Goal: Information Seeking & Learning: Learn about a topic

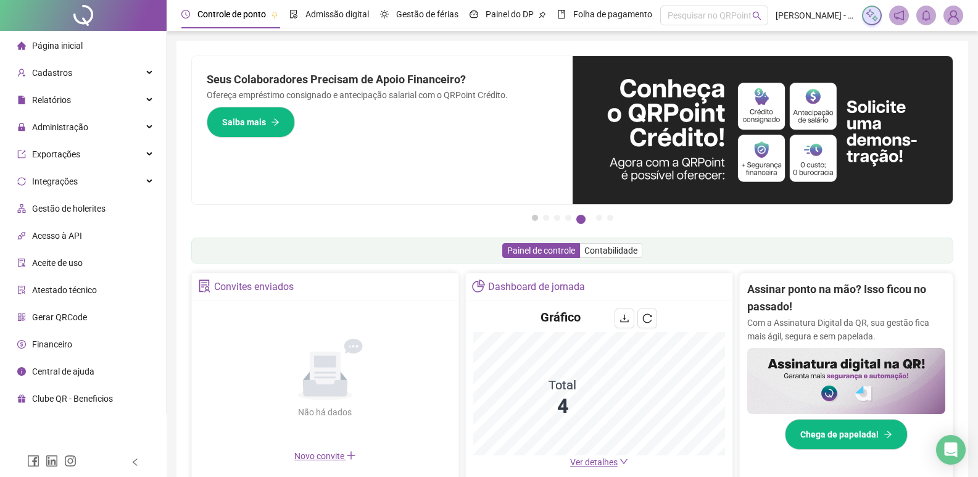
click at [533, 217] on button "1" at bounding box center [535, 218] width 6 height 6
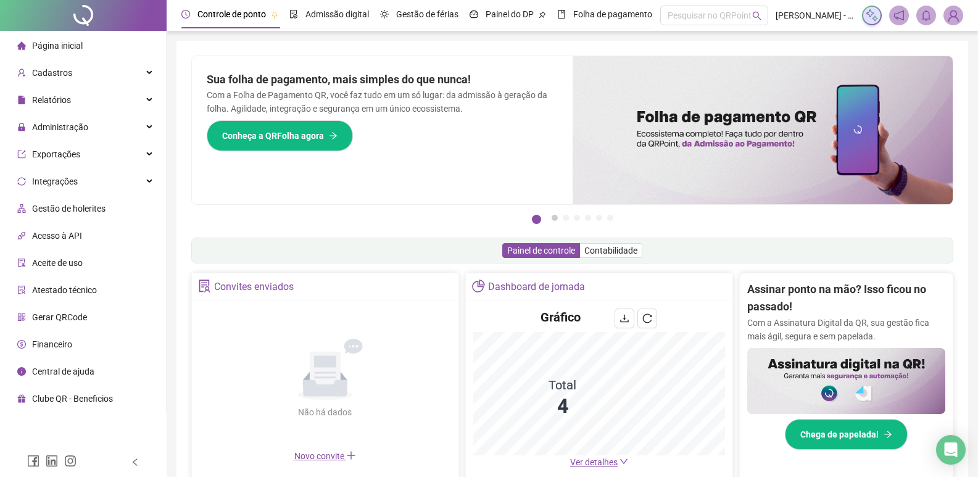
click at [552, 217] on button "2" at bounding box center [555, 218] width 6 height 6
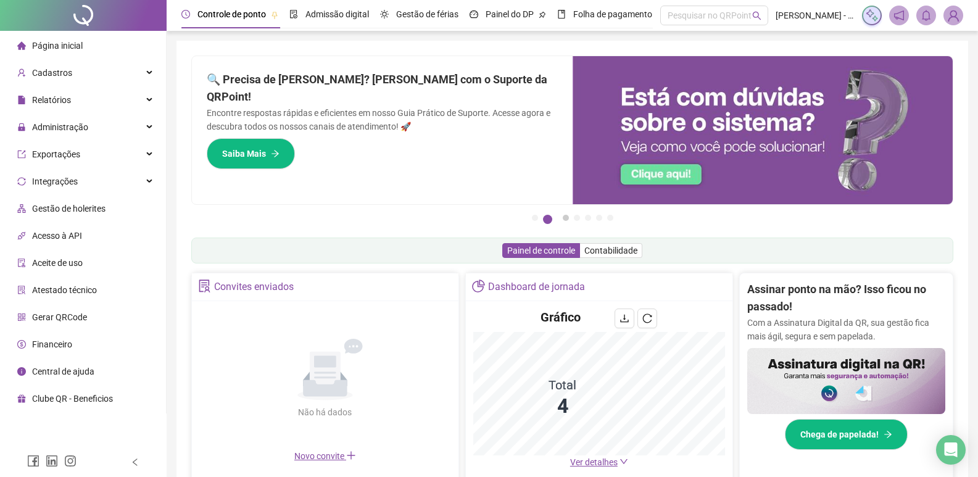
click at [567, 217] on button "3" at bounding box center [566, 218] width 6 height 6
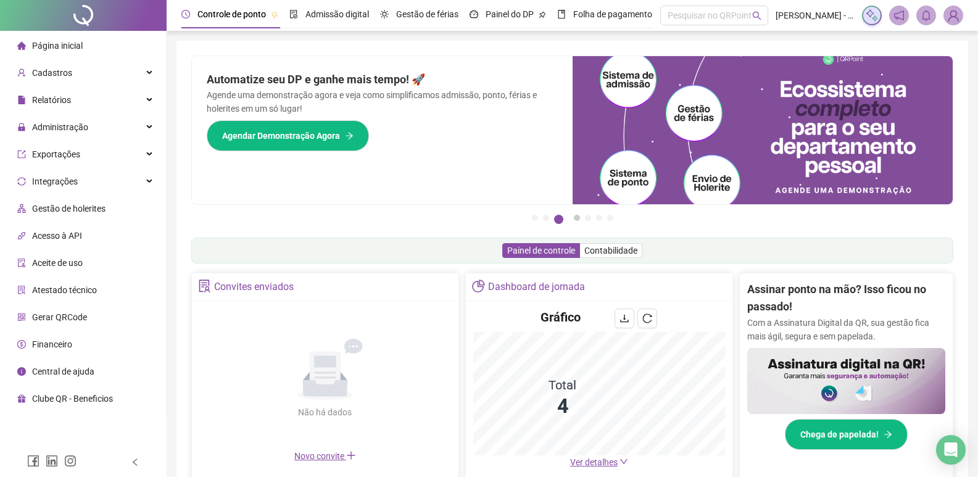
click at [575, 219] on button "4" at bounding box center [577, 218] width 6 height 6
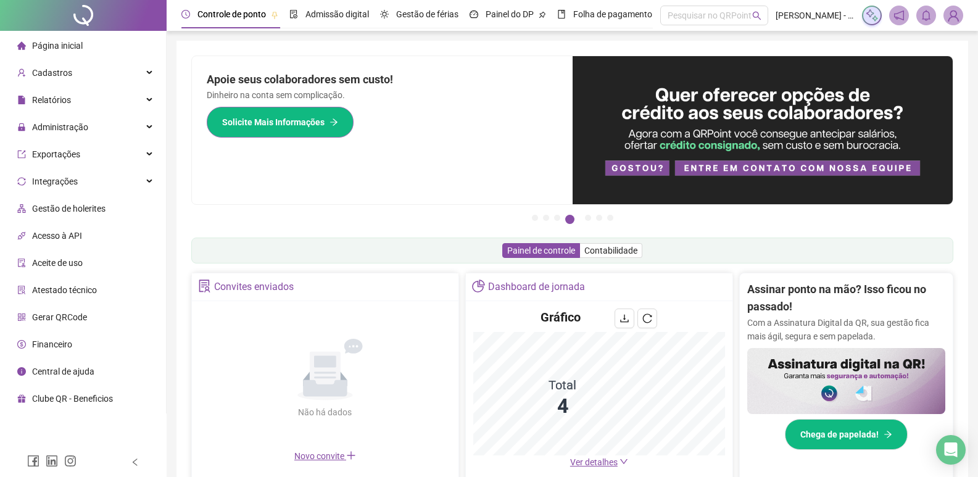
click at [272, 121] on span "Solicite Mais Informações" at bounding box center [273, 122] width 102 height 14
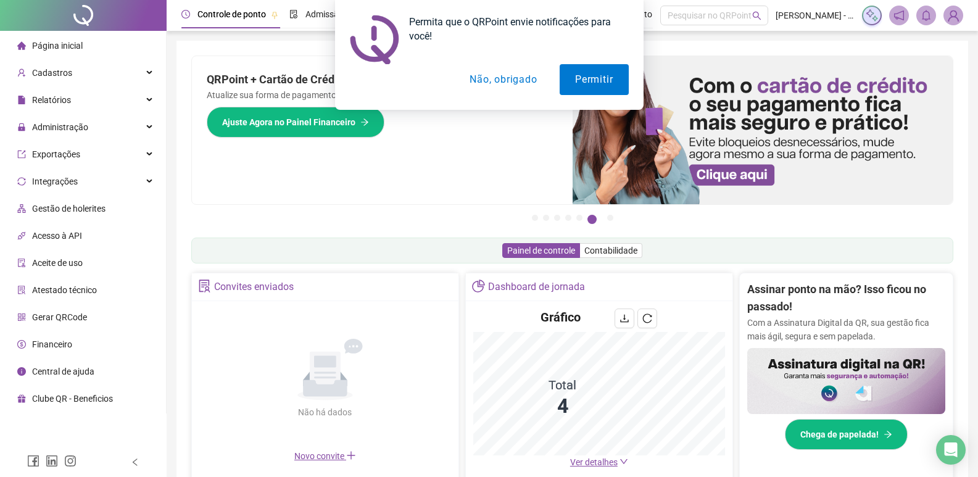
click at [509, 83] on button "Não, obrigado" at bounding box center [503, 79] width 98 height 31
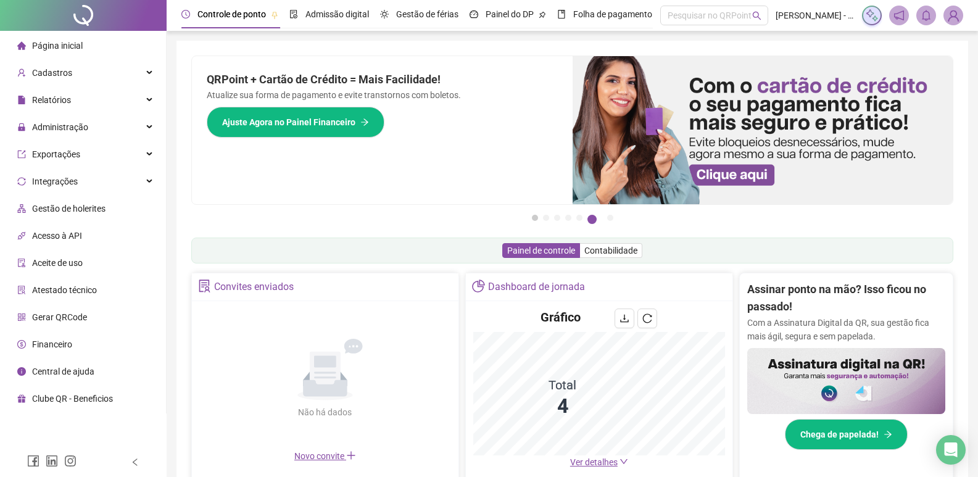
click at [532, 218] on button "1" at bounding box center [535, 218] width 6 height 6
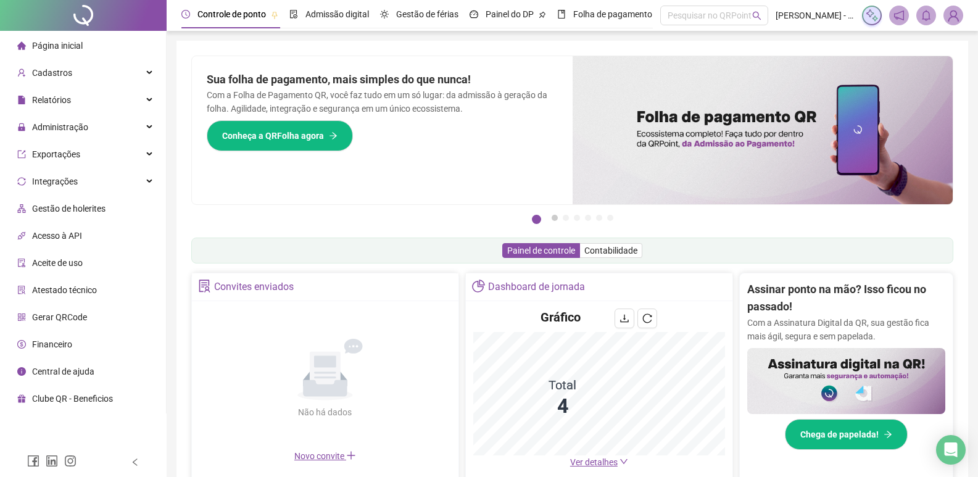
click at [554, 217] on button "2" at bounding box center [555, 218] width 6 height 6
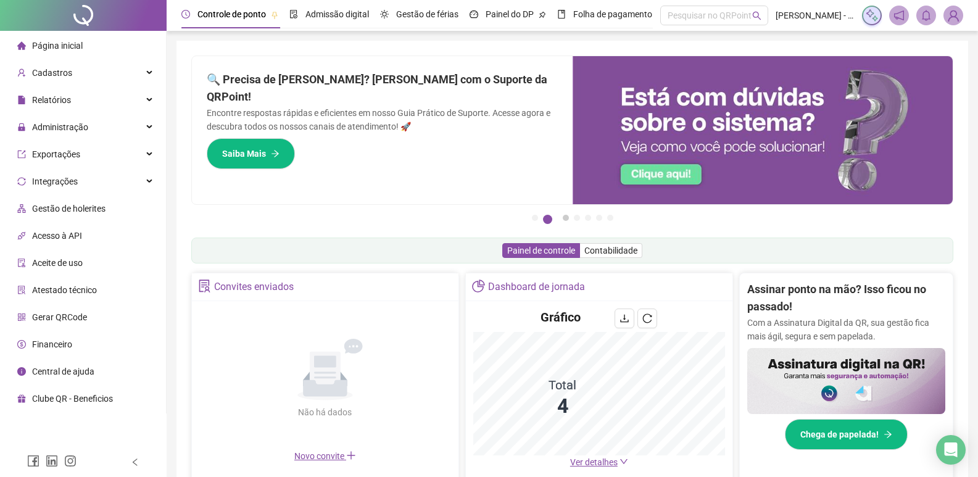
click at [563, 217] on button "3" at bounding box center [566, 218] width 6 height 6
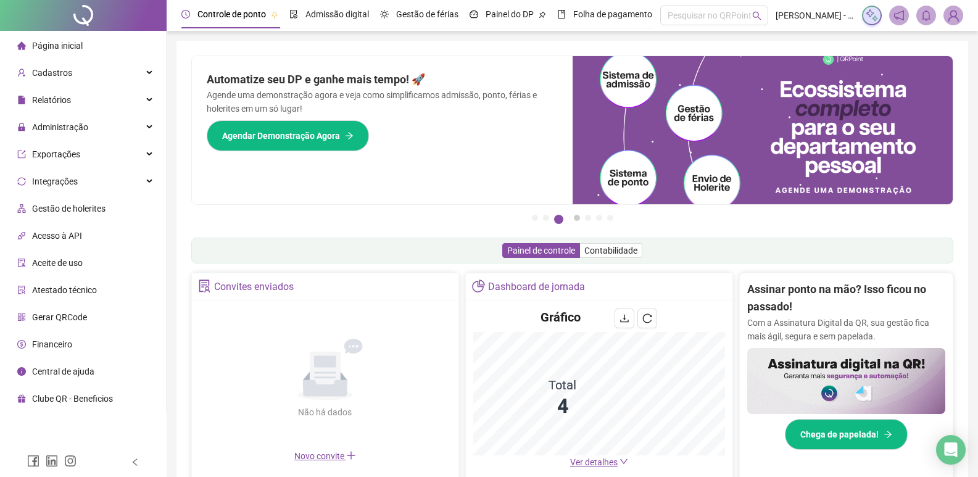
click at [576, 217] on button "4" at bounding box center [577, 218] width 6 height 6
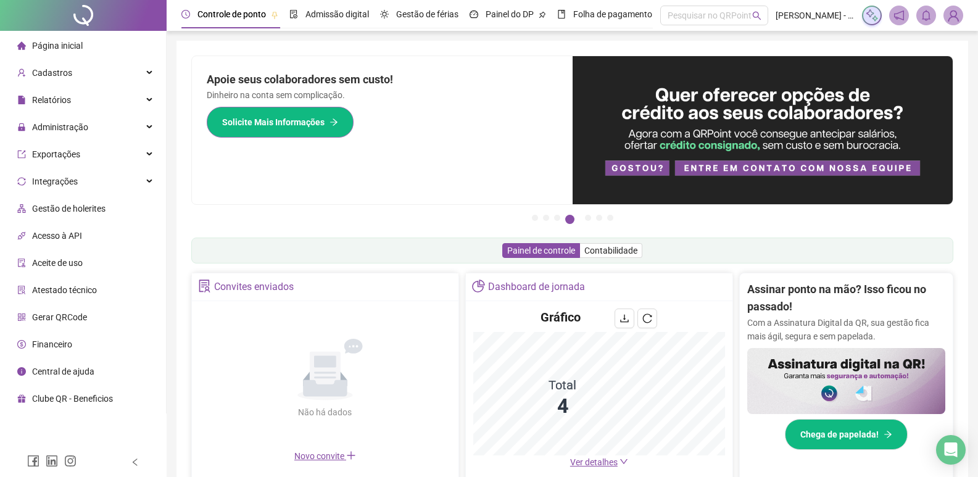
click at [278, 122] on span "Solicite Mais Informações" at bounding box center [273, 122] width 102 height 14
